Goal: Check status: Check status

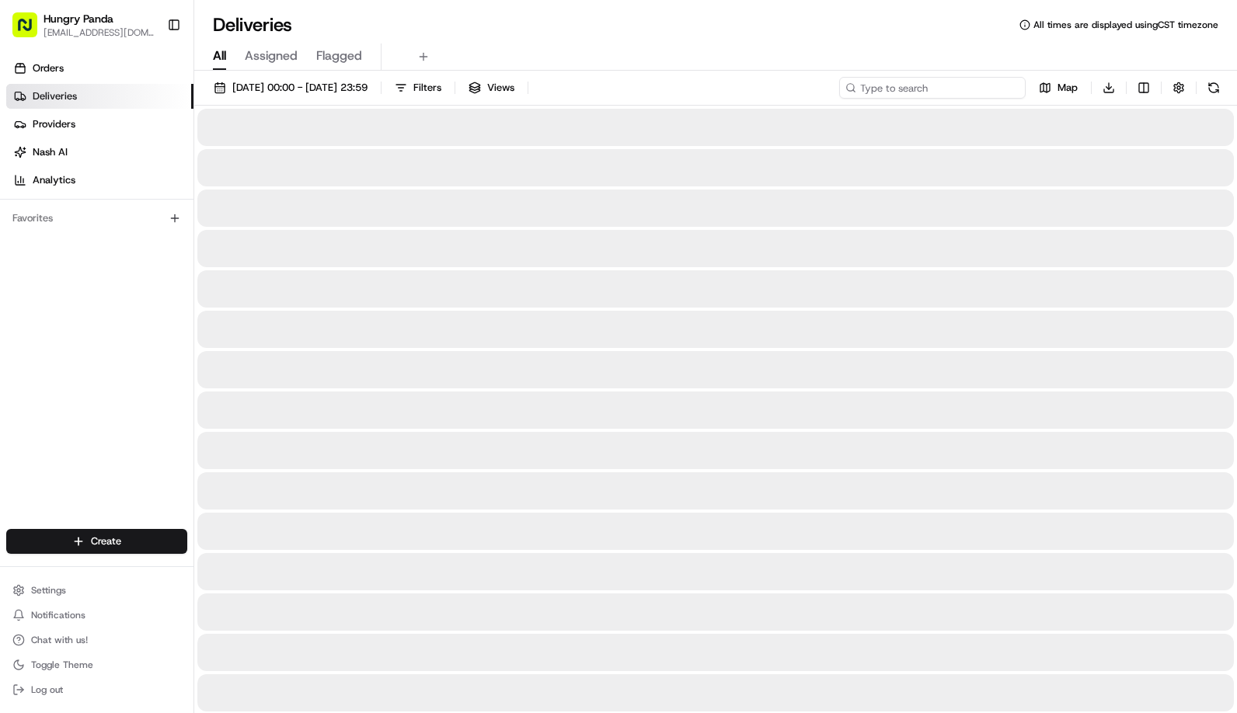
click at [954, 85] on input at bounding box center [932, 88] width 187 height 22
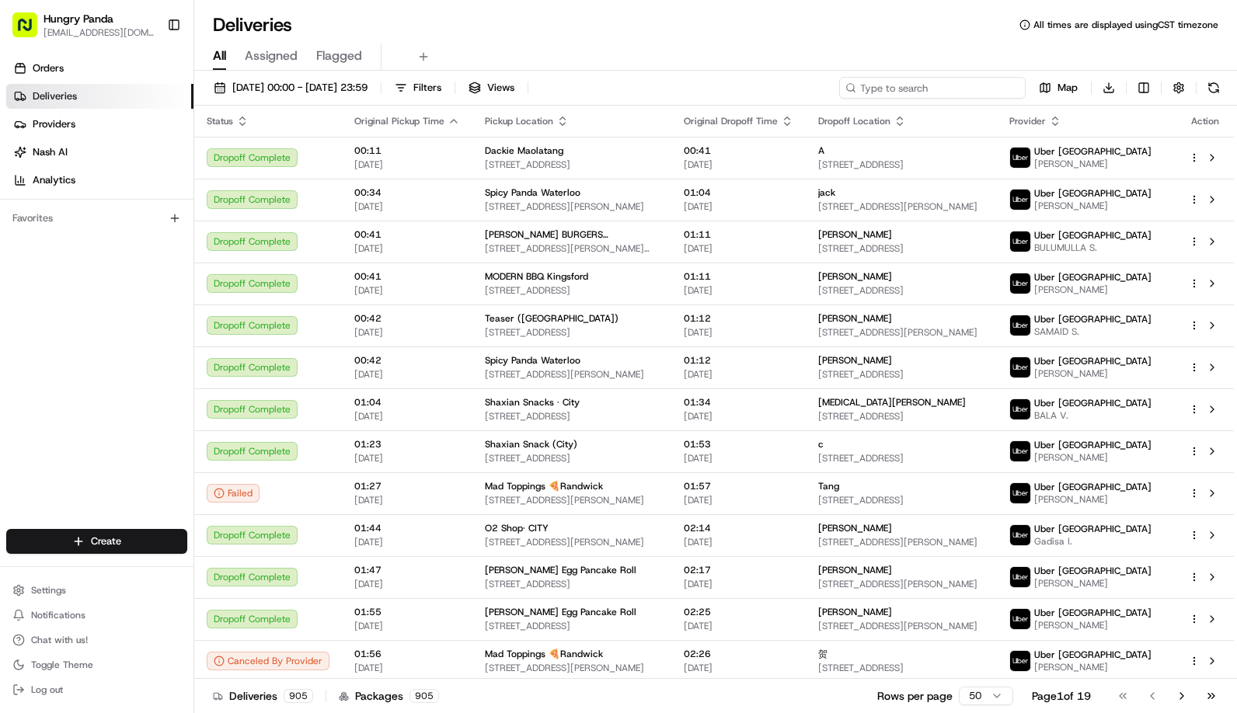
click at [950, 90] on input at bounding box center [932, 88] width 187 height 22
paste input "4987452595151749801385"
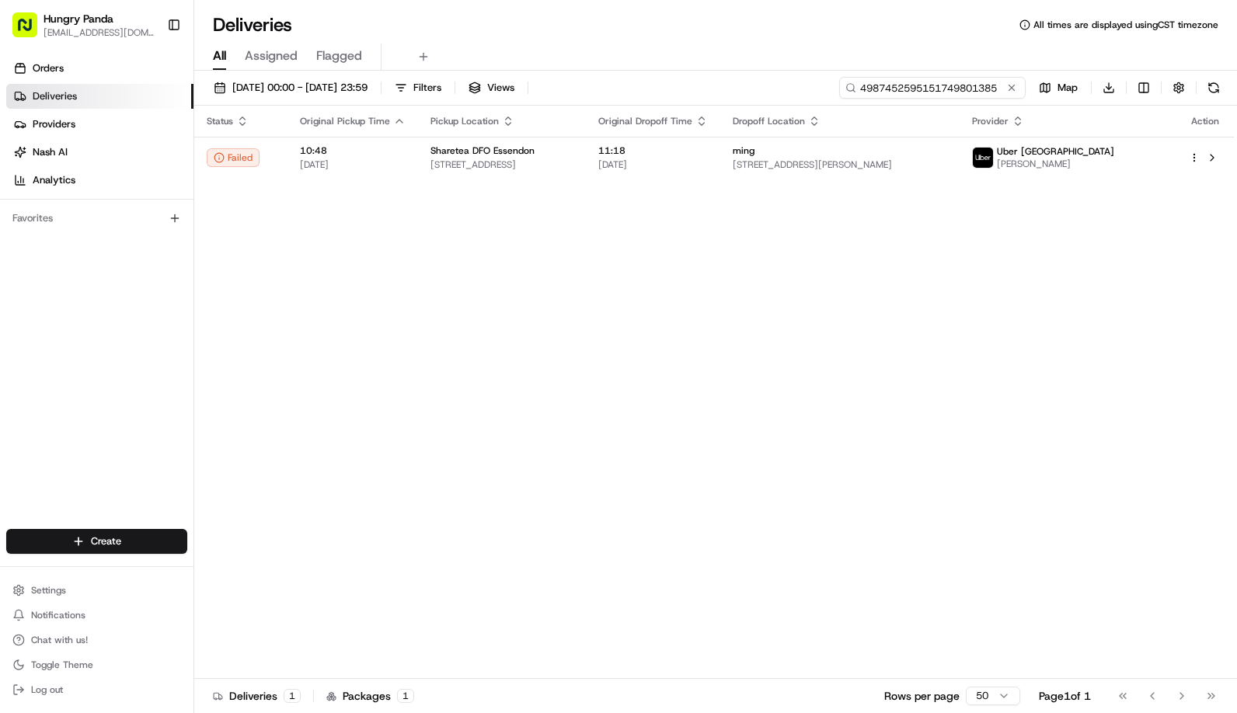
type input "4987452595151749801385"
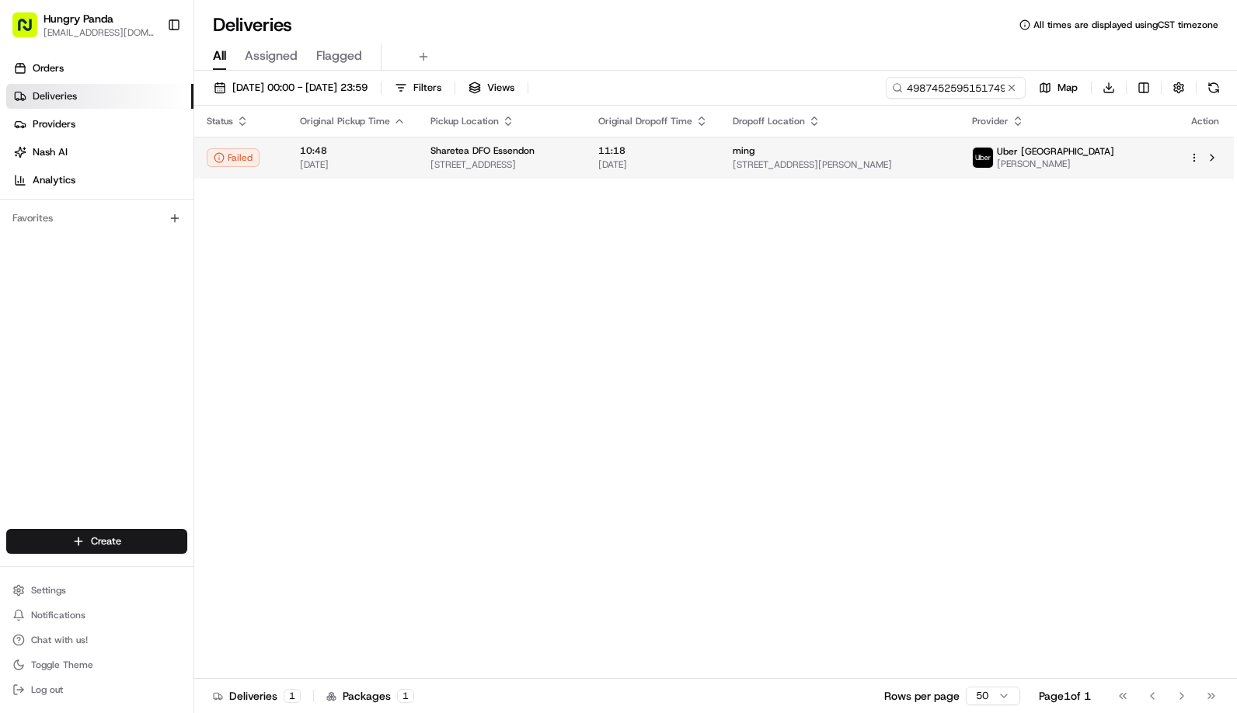
click at [928, 177] on td "ming [STREET_ADDRESS][PERSON_NAME]" at bounding box center [839, 158] width 239 height 42
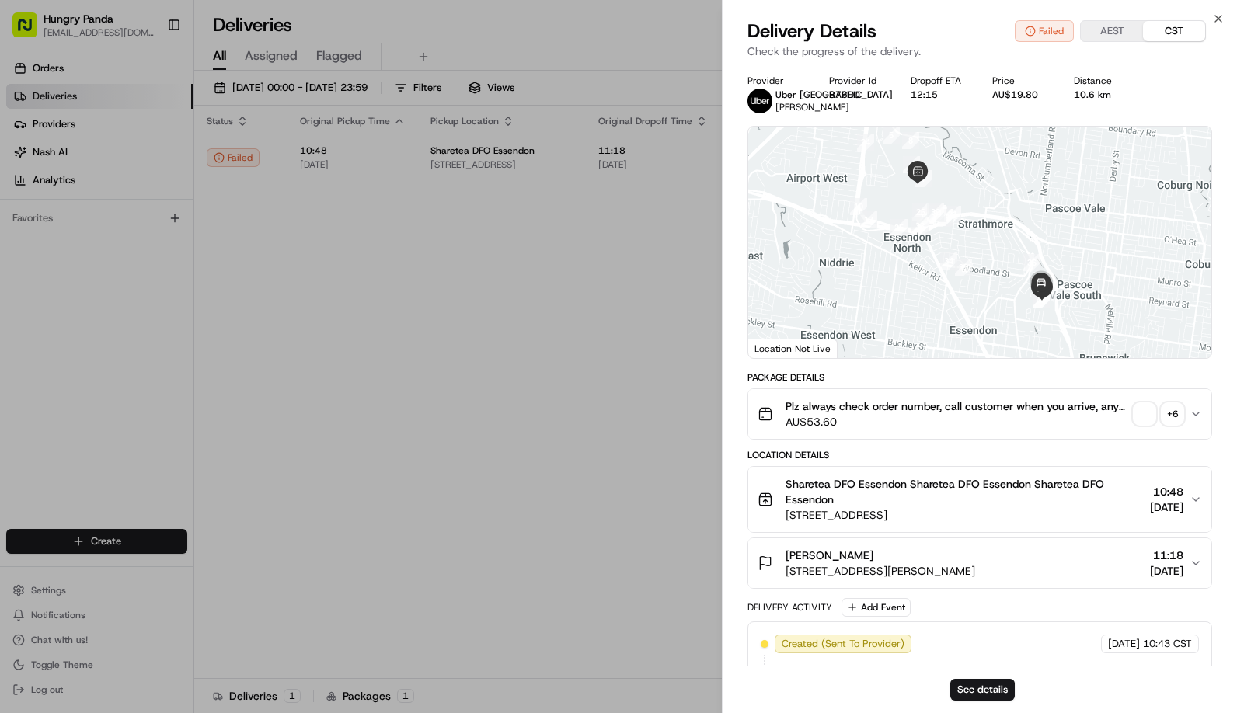
click at [1166, 425] on div "+ 6" at bounding box center [1173, 414] width 22 height 22
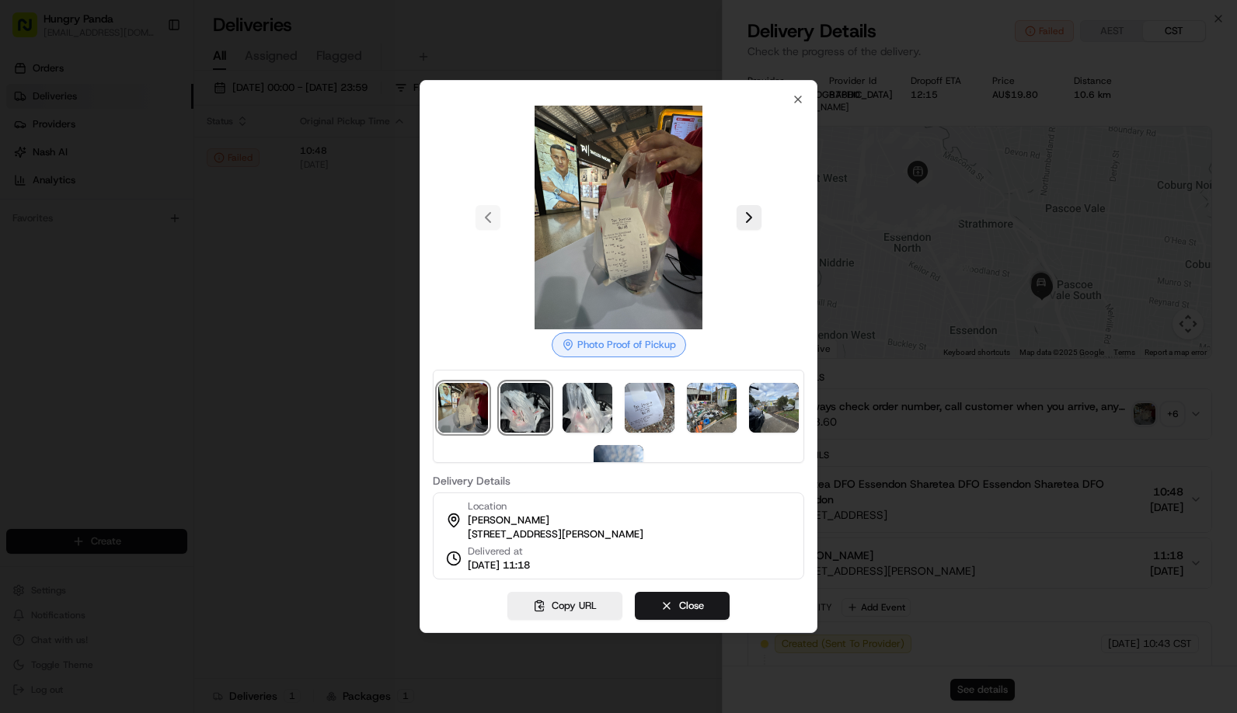
click at [550, 397] on img at bounding box center [526, 408] width 50 height 50
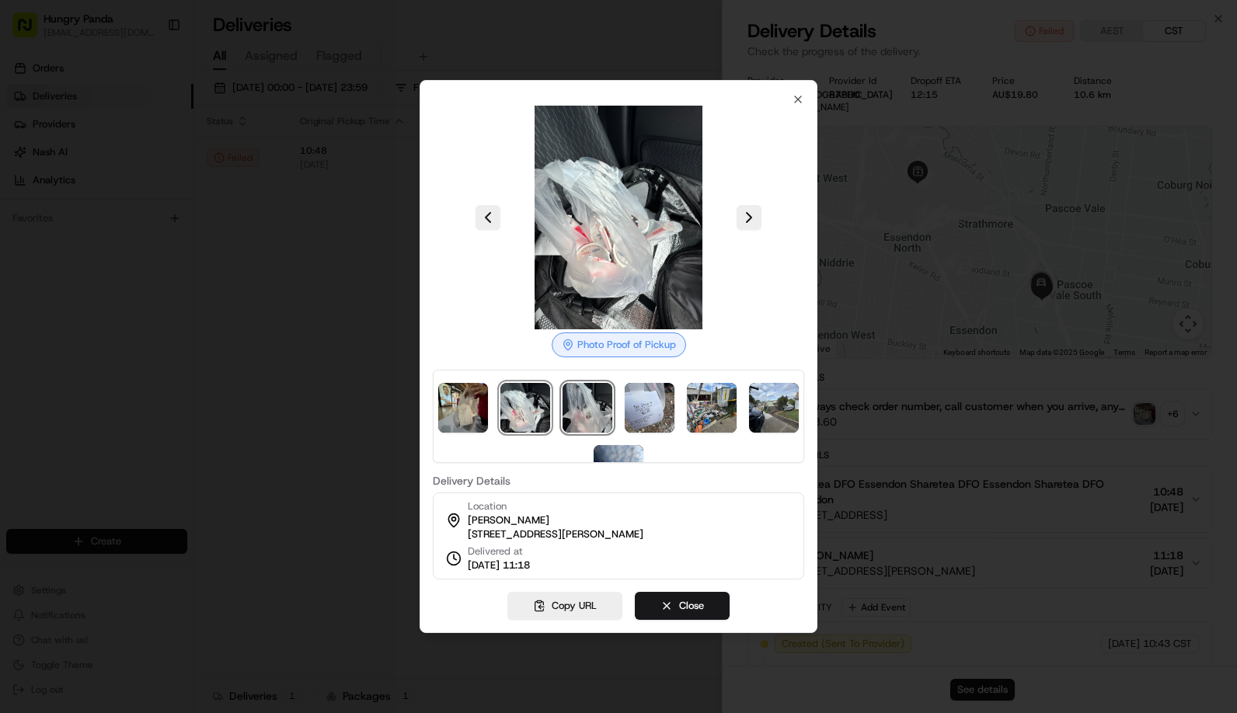
click at [601, 394] on img at bounding box center [588, 408] width 50 height 50
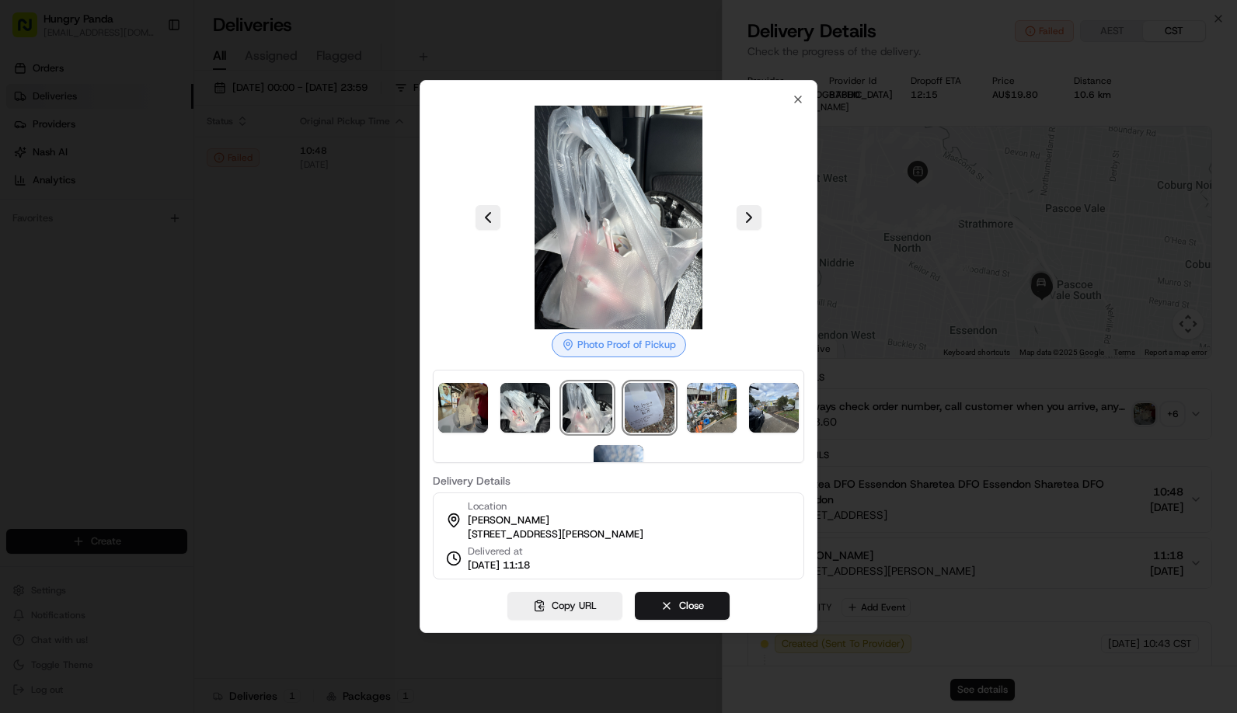
click at [653, 402] on img at bounding box center [650, 408] width 50 height 50
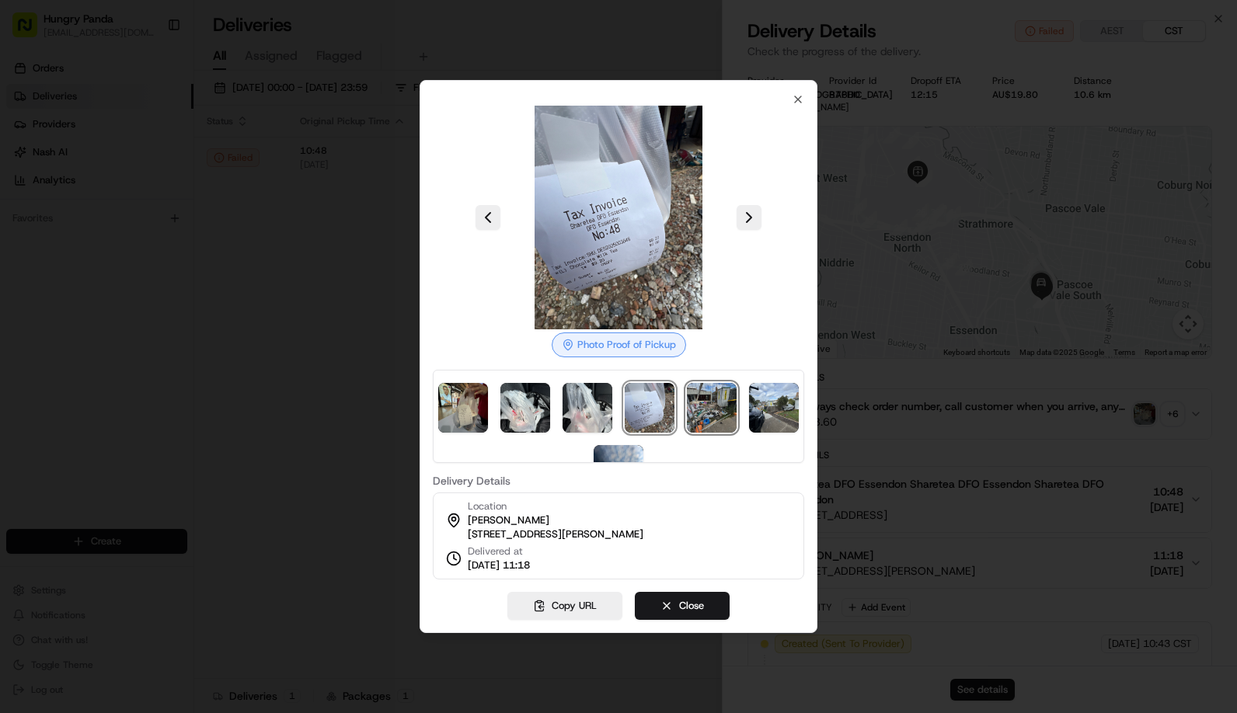
click at [721, 403] on img at bounding box center [712, 408] width 50 height 50
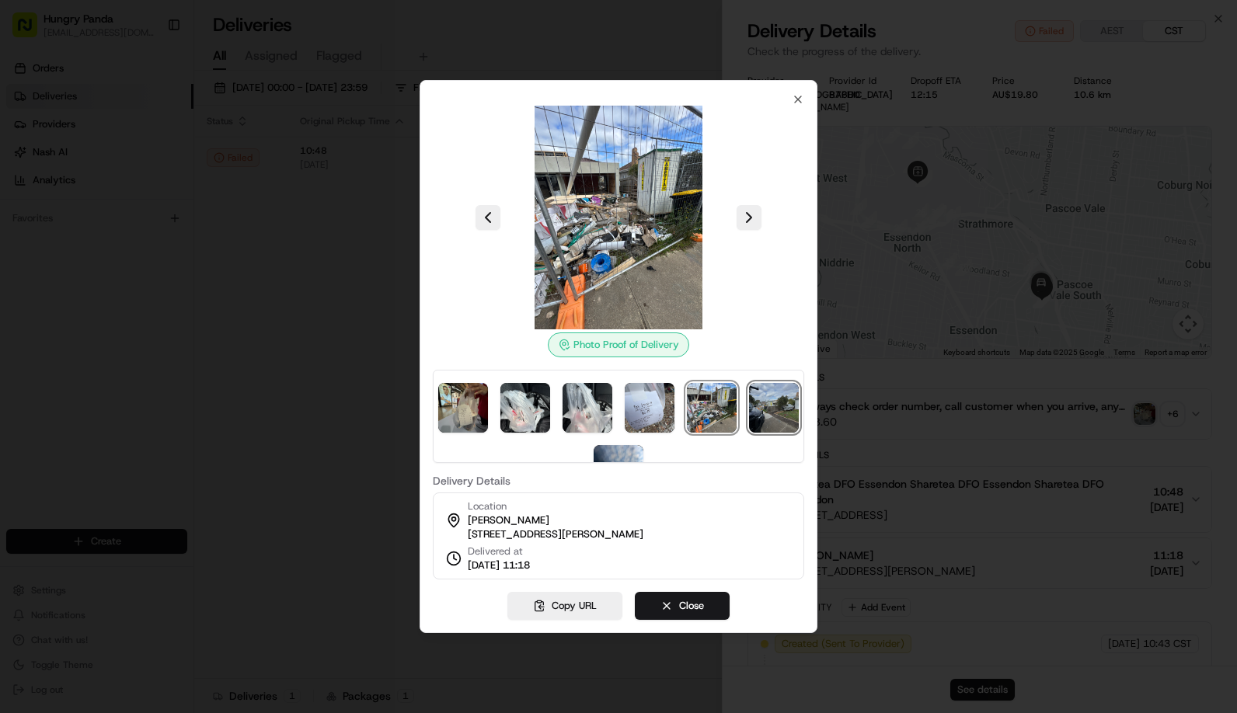
click at [749, 433] on img at bounding box center [774, 408] width 50 height 50
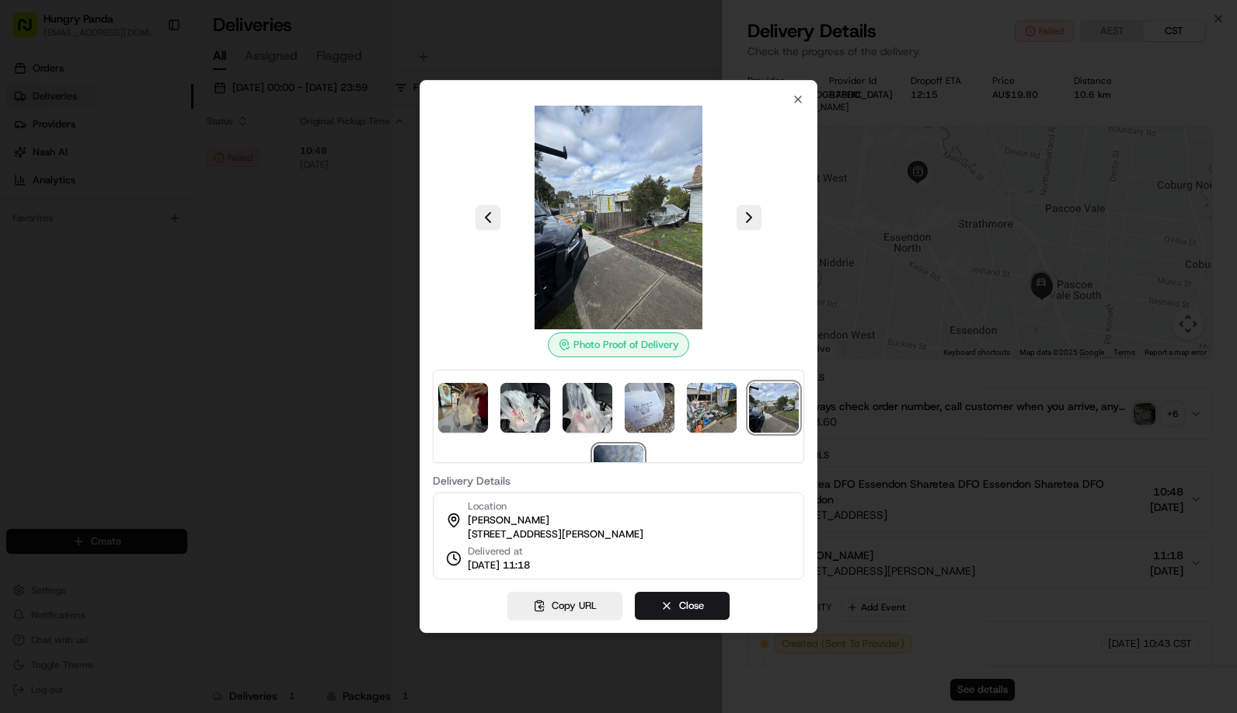
click at [637, 445] on img at bounding box center [619, 470] width 50 height 50
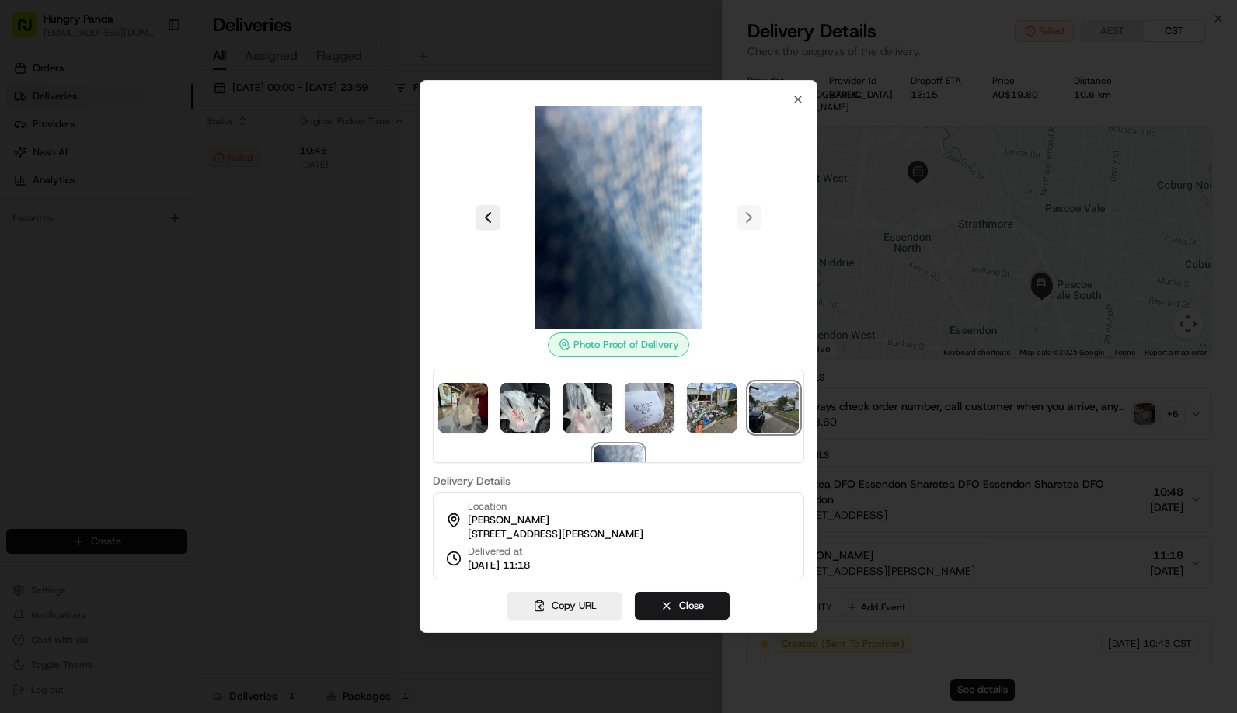
click at [749, 433] on img at bounding box center [774, 408] width 50 height 50
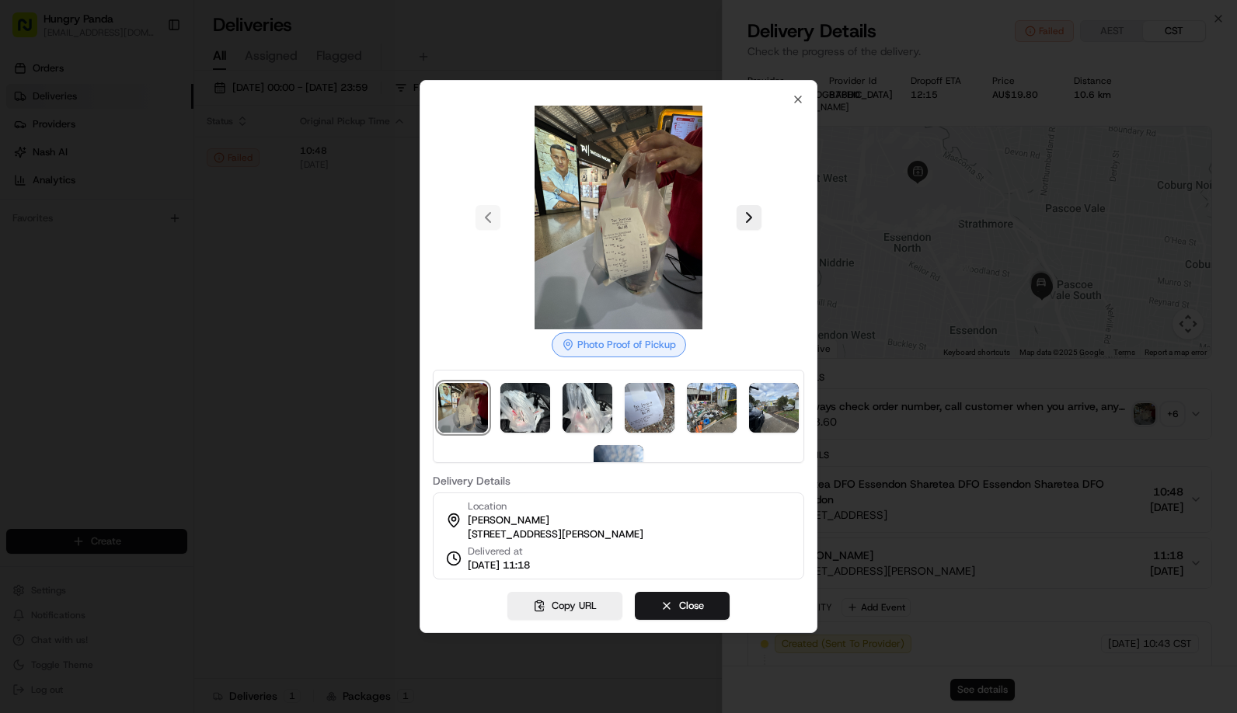
click at [888, 283] on div at bounding box center [618, 356] width 1237 height 713
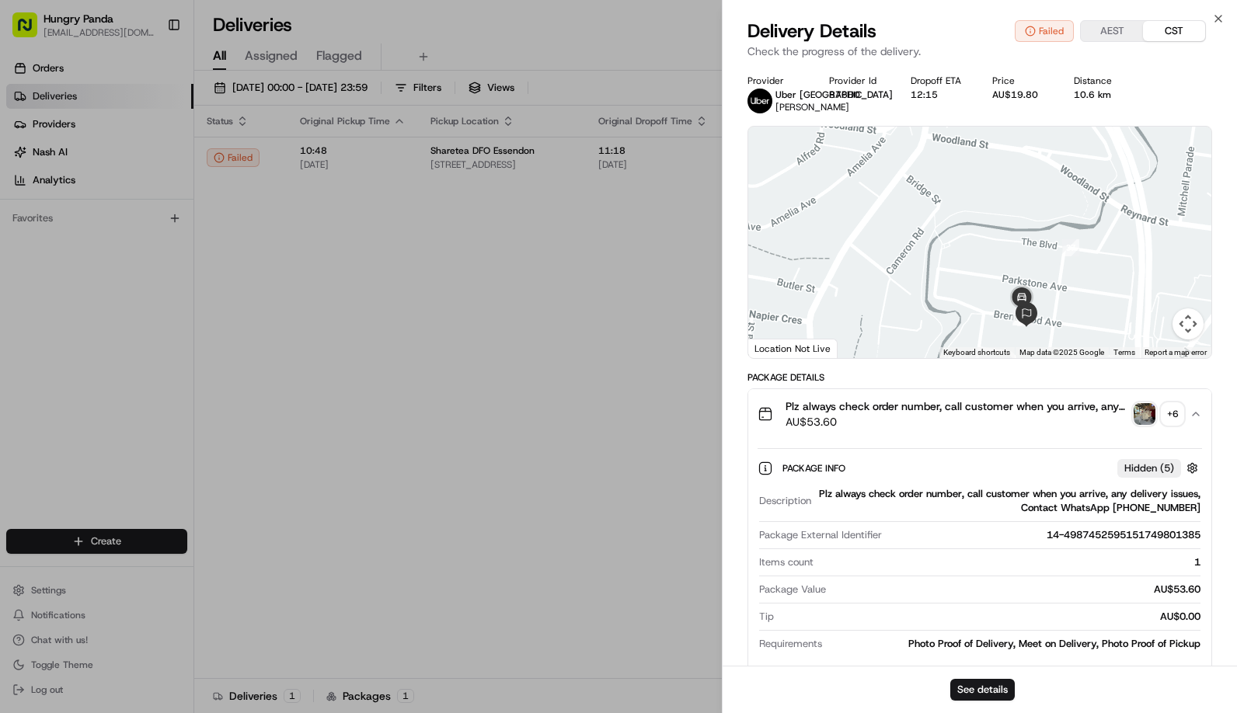
drag, startPoint x: 1061, startPoint y: 298, endPoint x: 1028, endPoint y: 244, distance: 63.4
click at [1028, 244] on div at bounding box center [979, 243] width 463 height 232
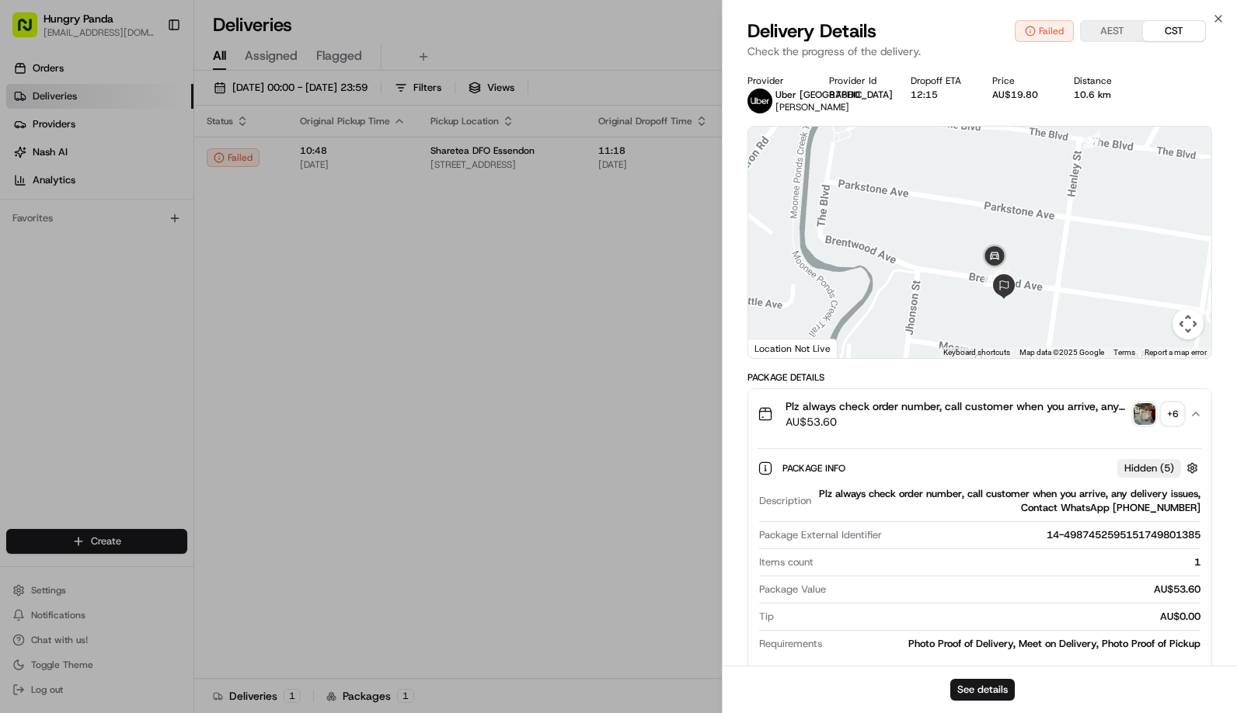
drag, startPoint x: 1059, startPoint y: 256, endPoint x: 1042, endPoint y: 215, distance: 45.3
click at [1042, 215] on div at bounding box center [979, 243] width 463 height 232
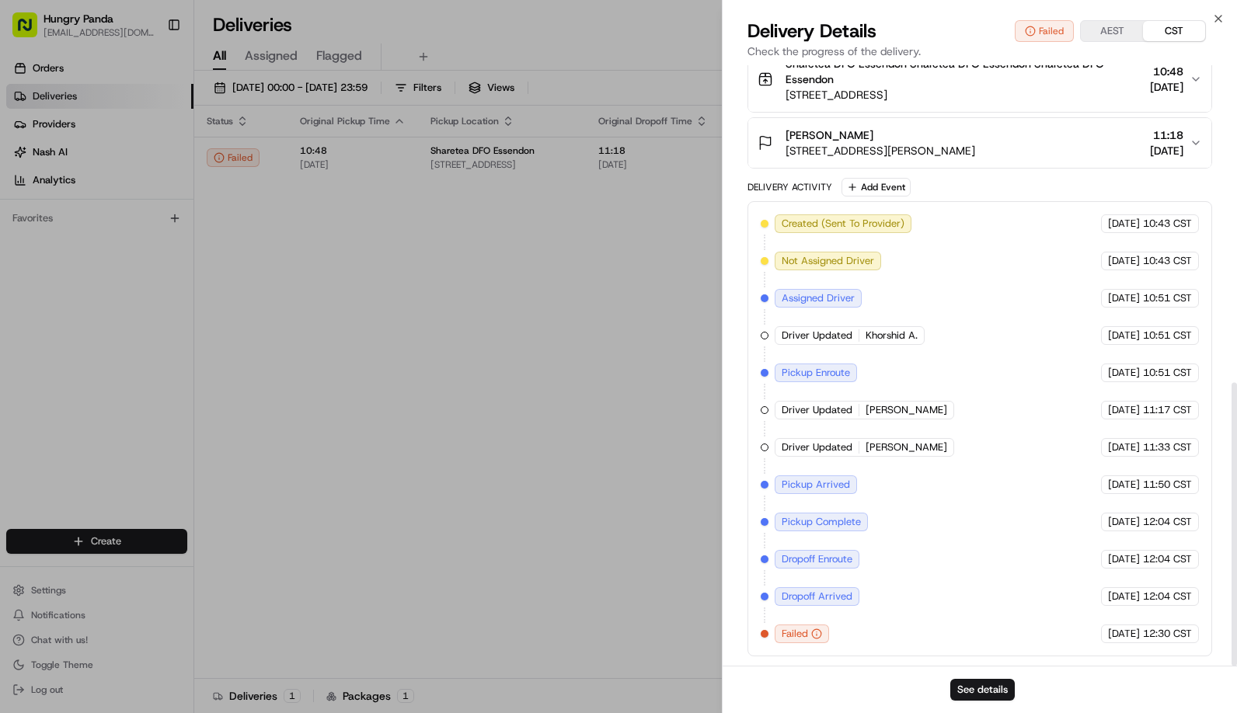
scroll to position [673, 0]
click at [813, 613] on div "Reason: issue_with_courier Reason: issue_with_courier" at bounding box center [815, 609] width 140 height 33
copy div "Reason: issue_with_courier"
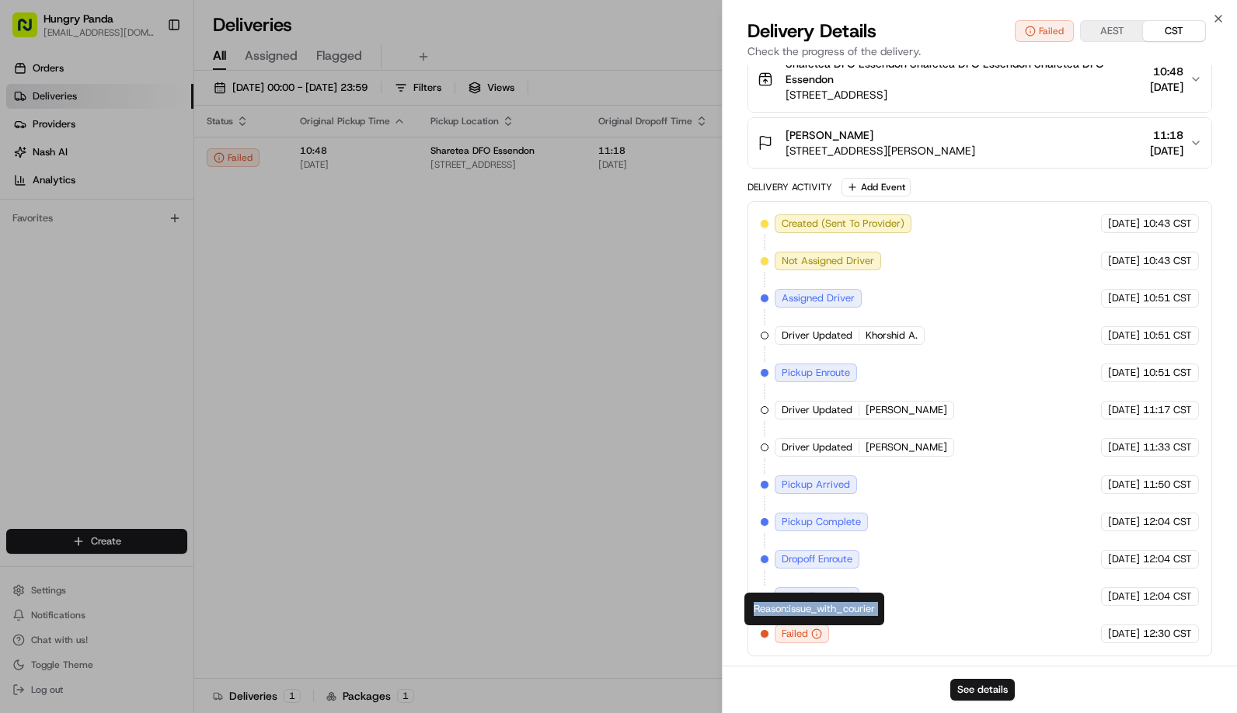
click at [832, 610] on div "Reason: issue_with_courier Reason: issue_with_courier" at bounding box center [815, 609] width 140 height 33
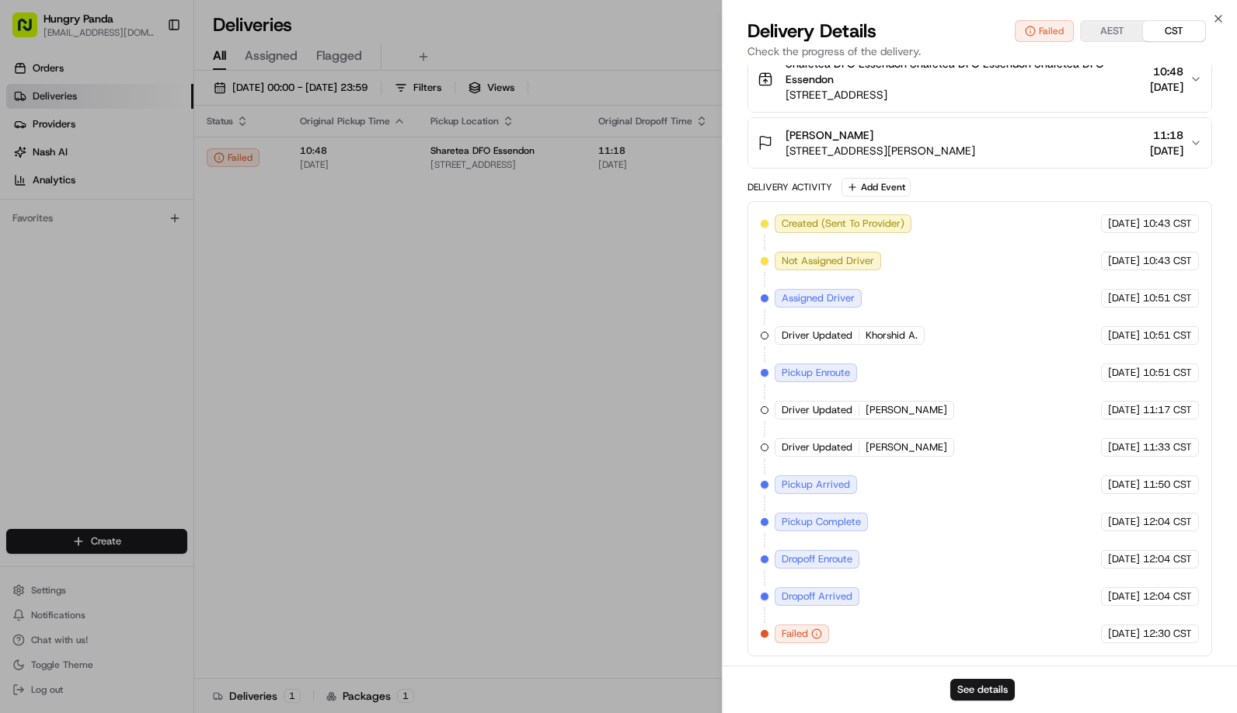
drag, startPoint x: 549, startPoint y: 399, endPoint x: 459, endPoint y: 331, distance: 113.2
